Goal: Information Seeking & Learning: Learn about a topic

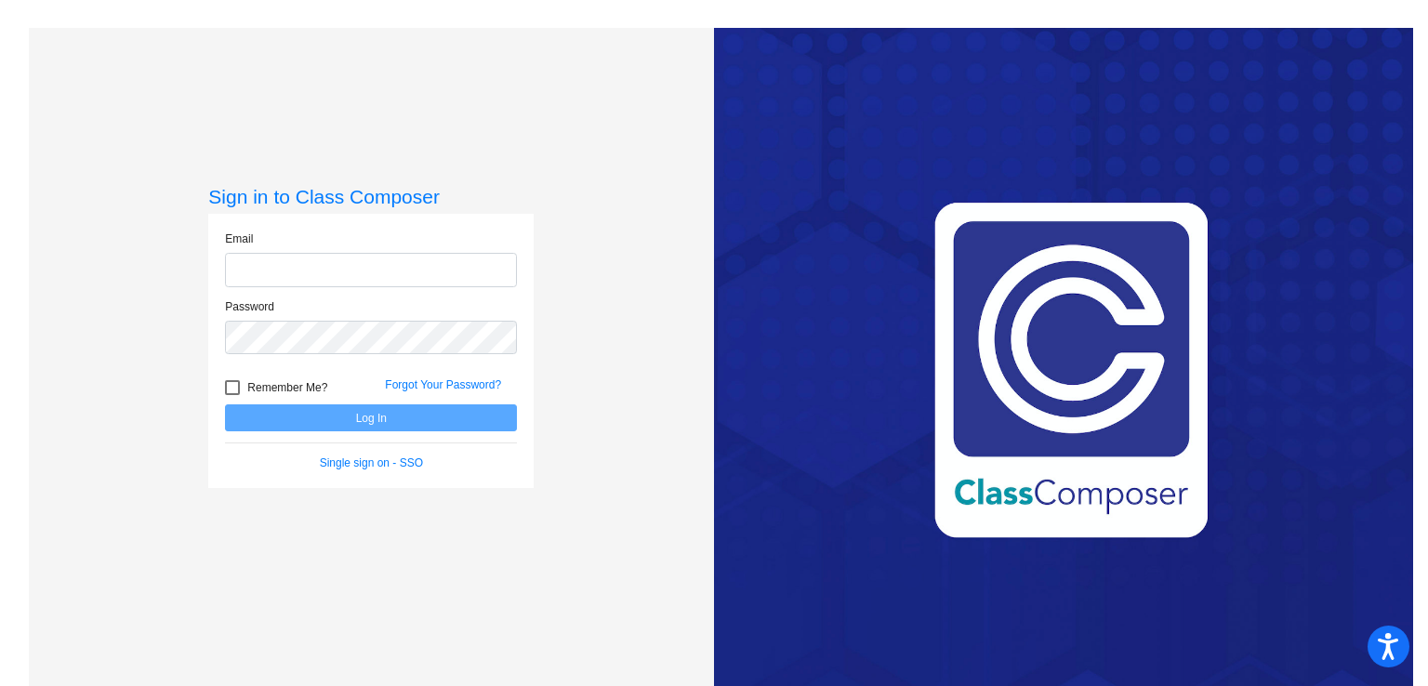
type input "[EMAIL_ADDRESS][DOMAIN_NAME]"
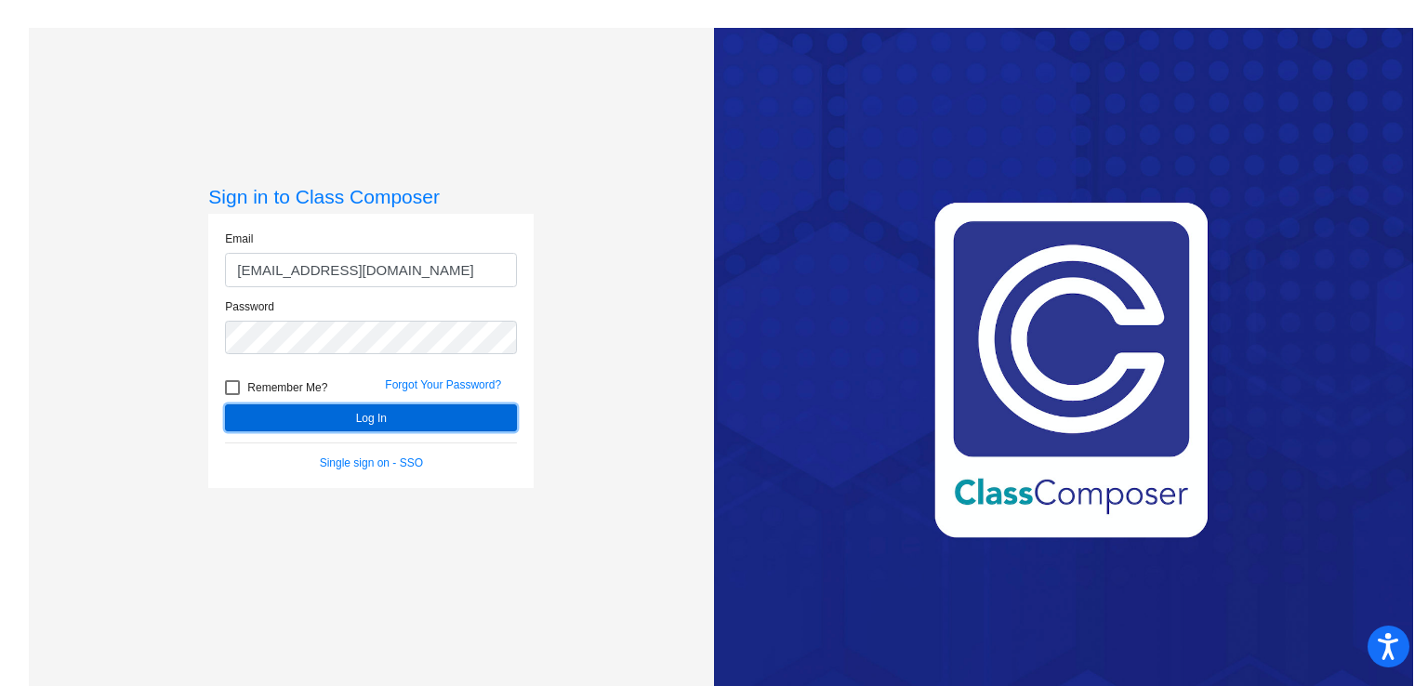
click at [355, 423] on button "Log In" at bounding box center [371, 417] width 292 height 27
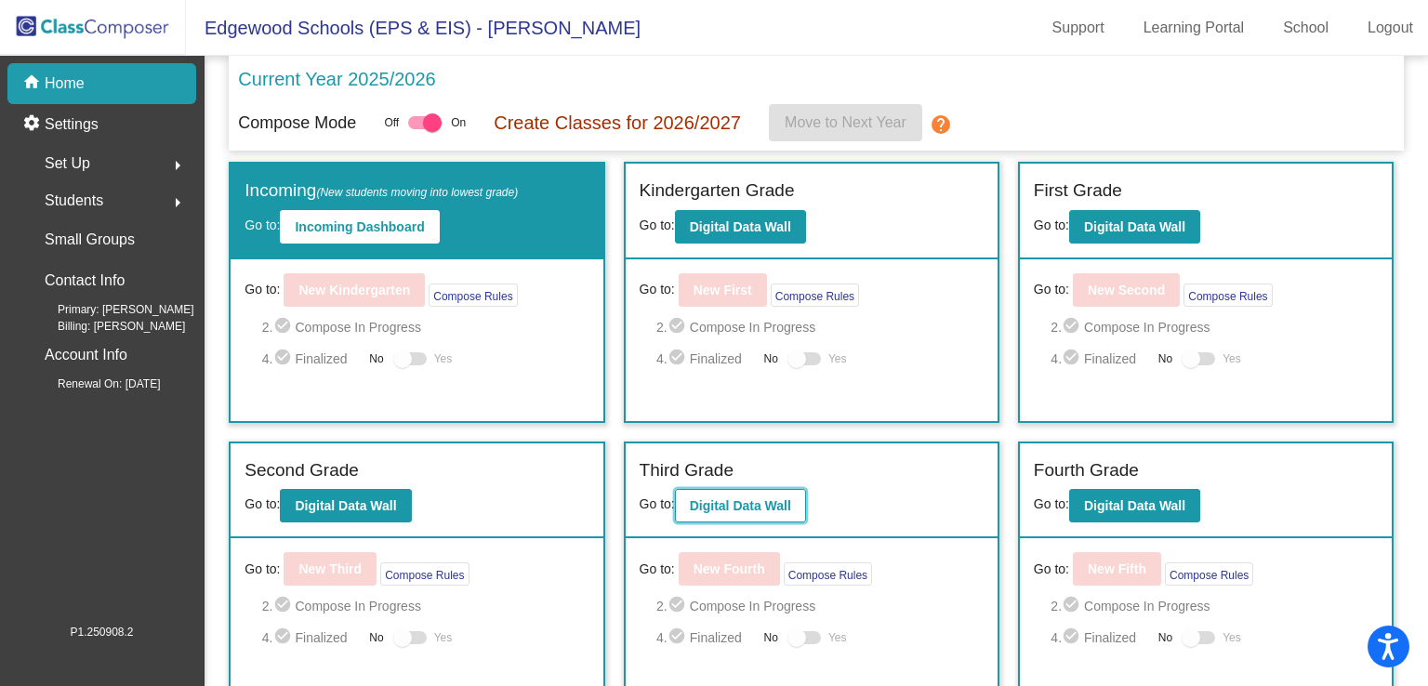
click at [731, 499] on b "Digital Data Wall" at bounding box center [740, 505] width 101 height 15
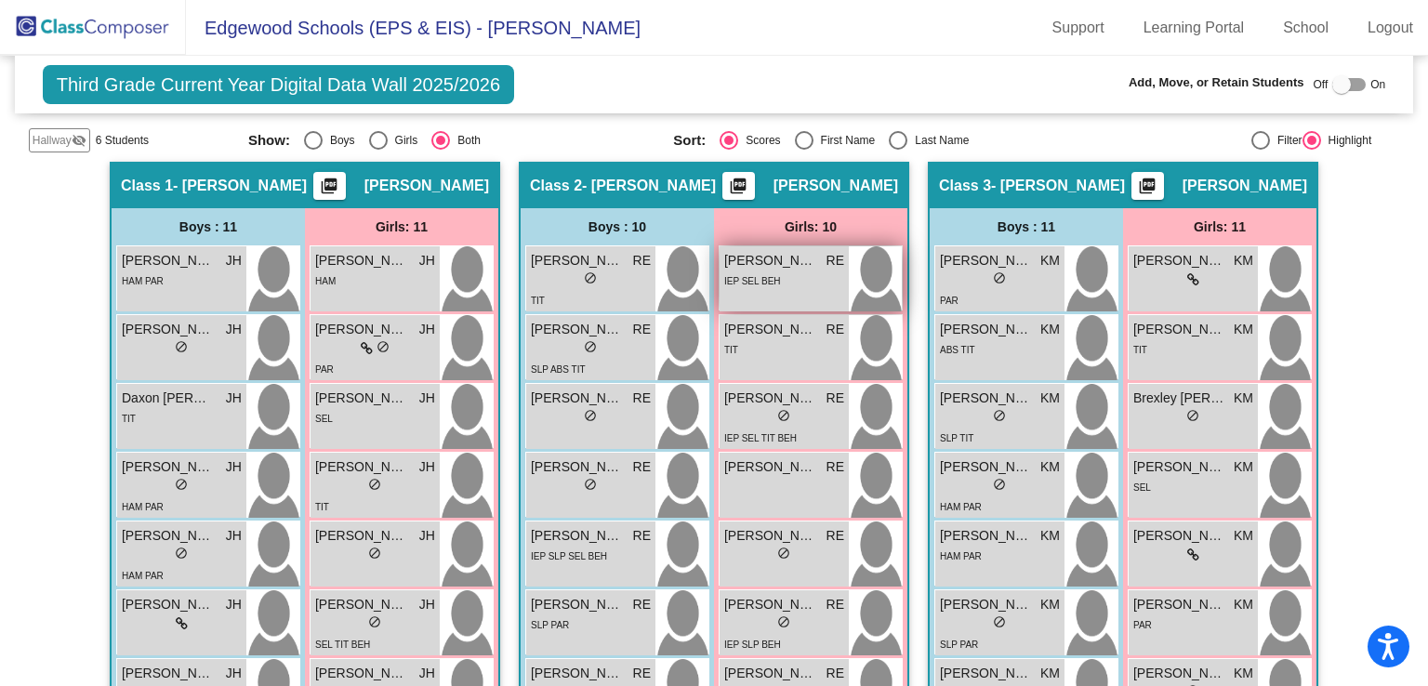
scroll to position [651, 0]
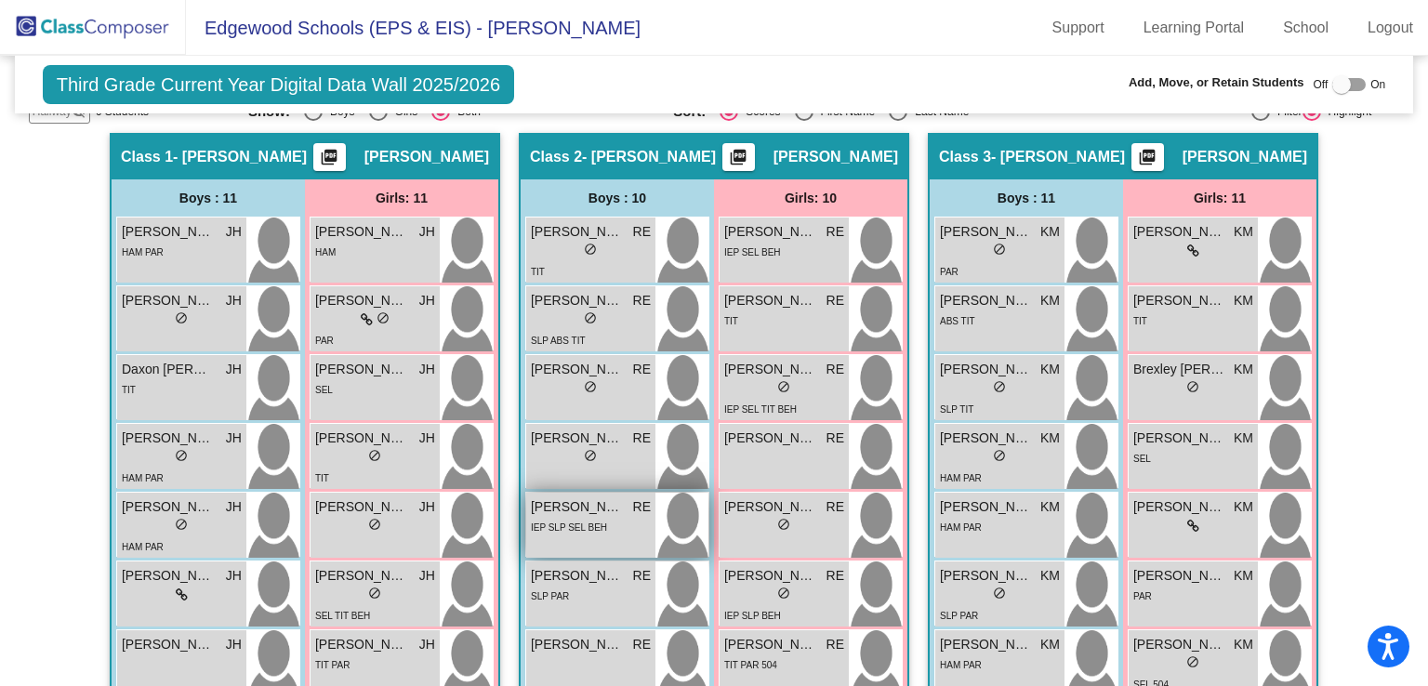
click at [569, 517] on div "IEP SLP SEL BEH" at bounding box center [569, 527] width 76 height 20
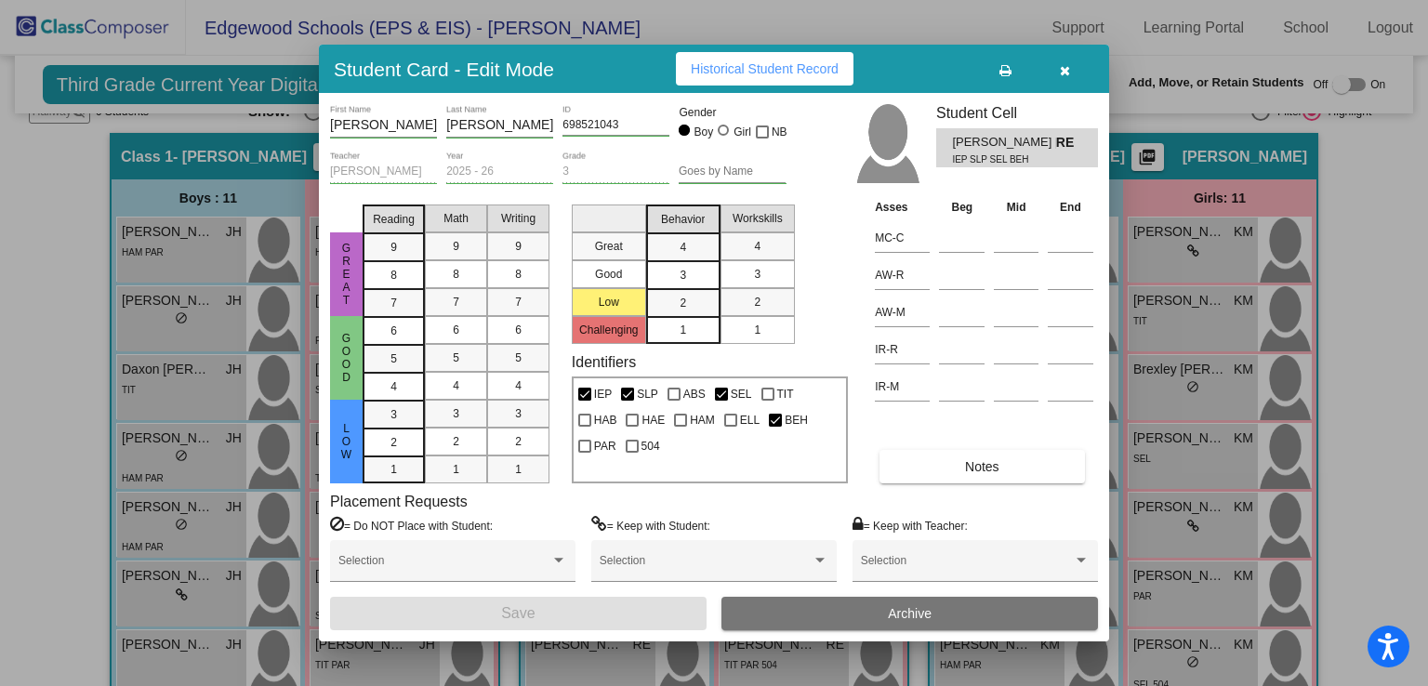
click at [966, 473] on button "Notes" at bounding box center [982, 466] width 205 height 33
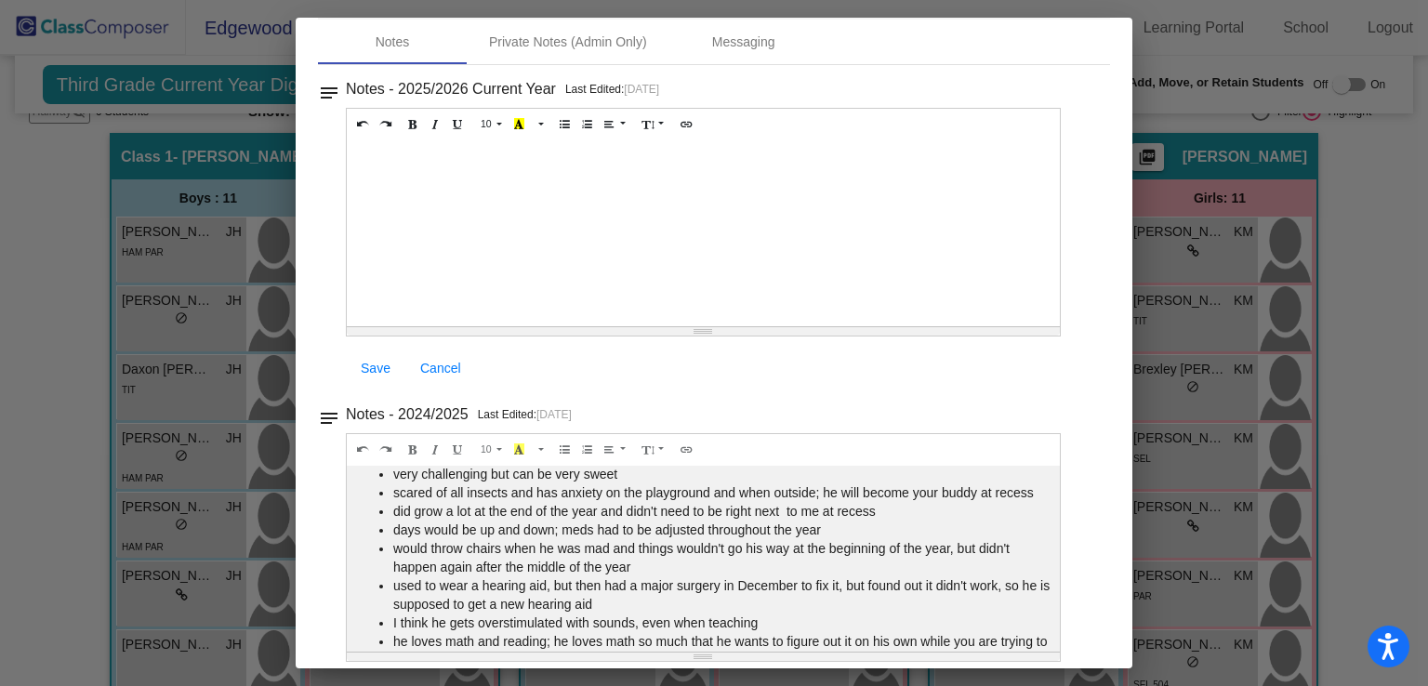
scroll to position [0, 0]
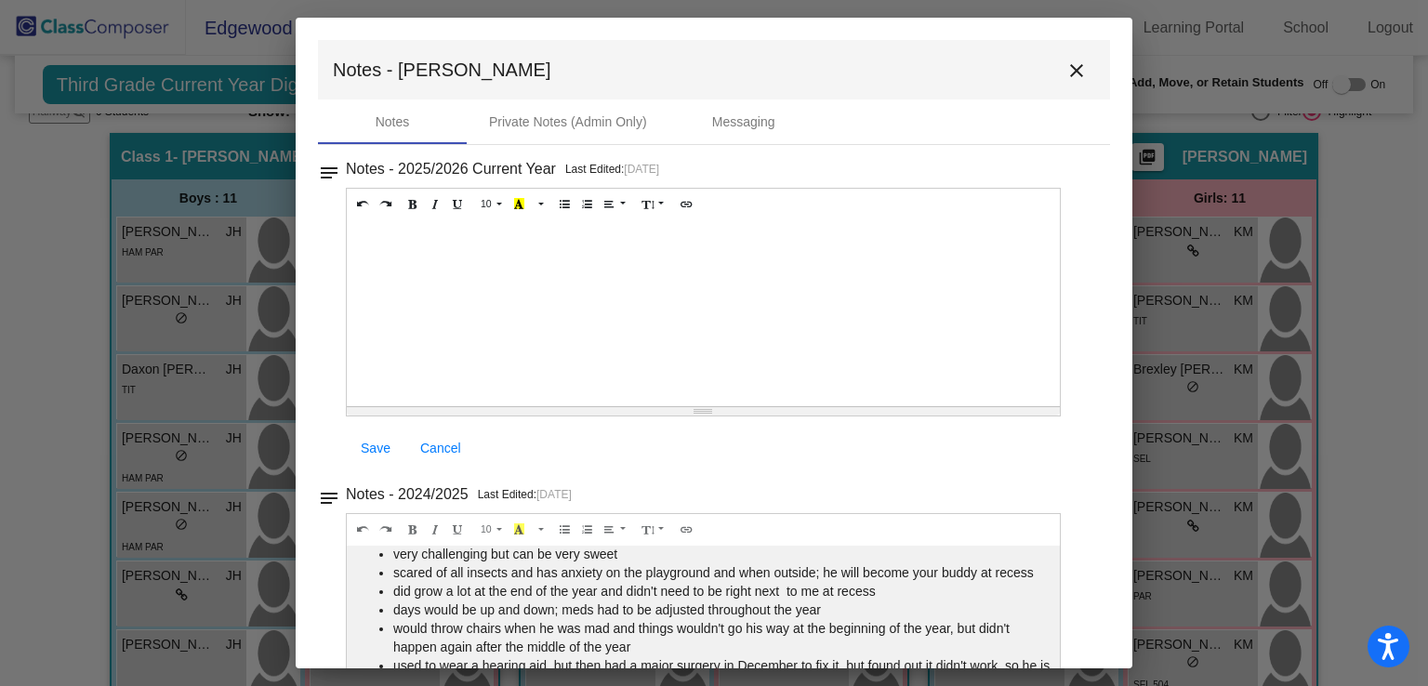
click at [1066, 72] on mat-icon "close" at bounding box center [1077, 71] width 22 height 22
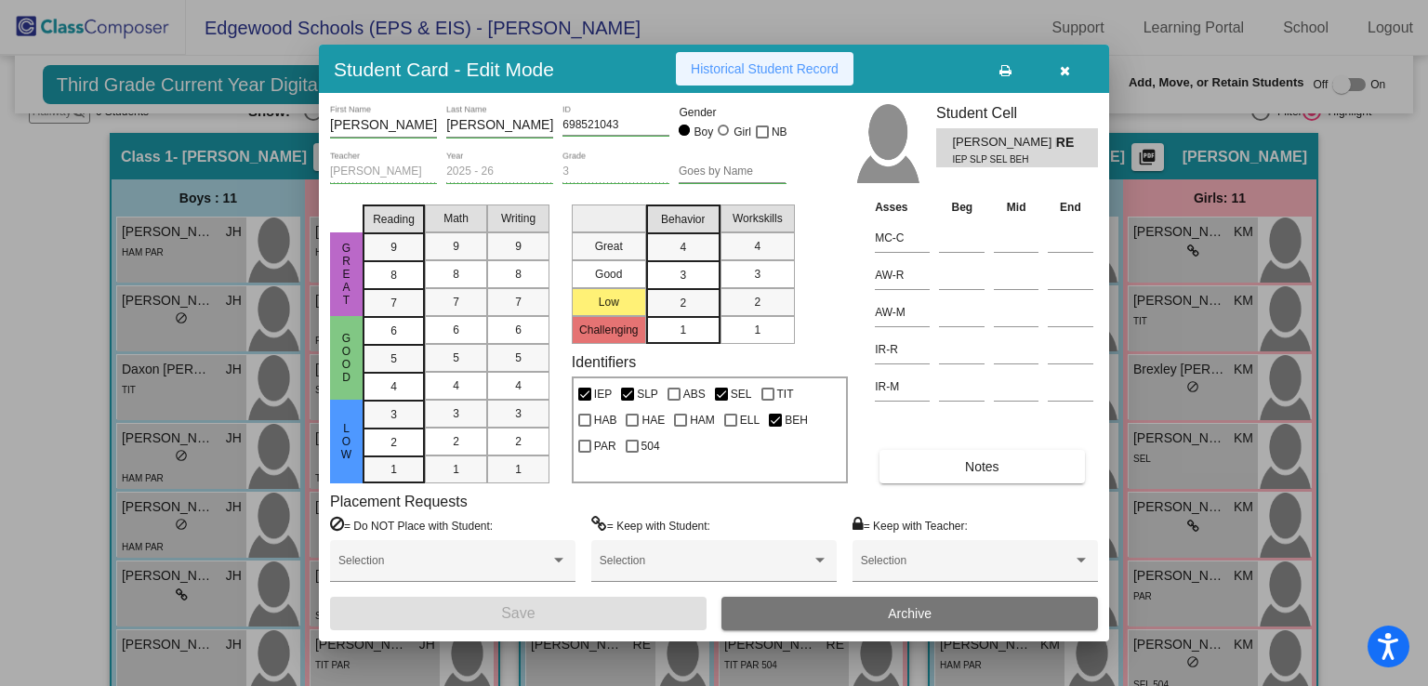
click at [727, 59] on button "Historical Student Record" at bounding box center [765, 68] width 178 height 33
